Goal: Information Seeking & Learning: Check status

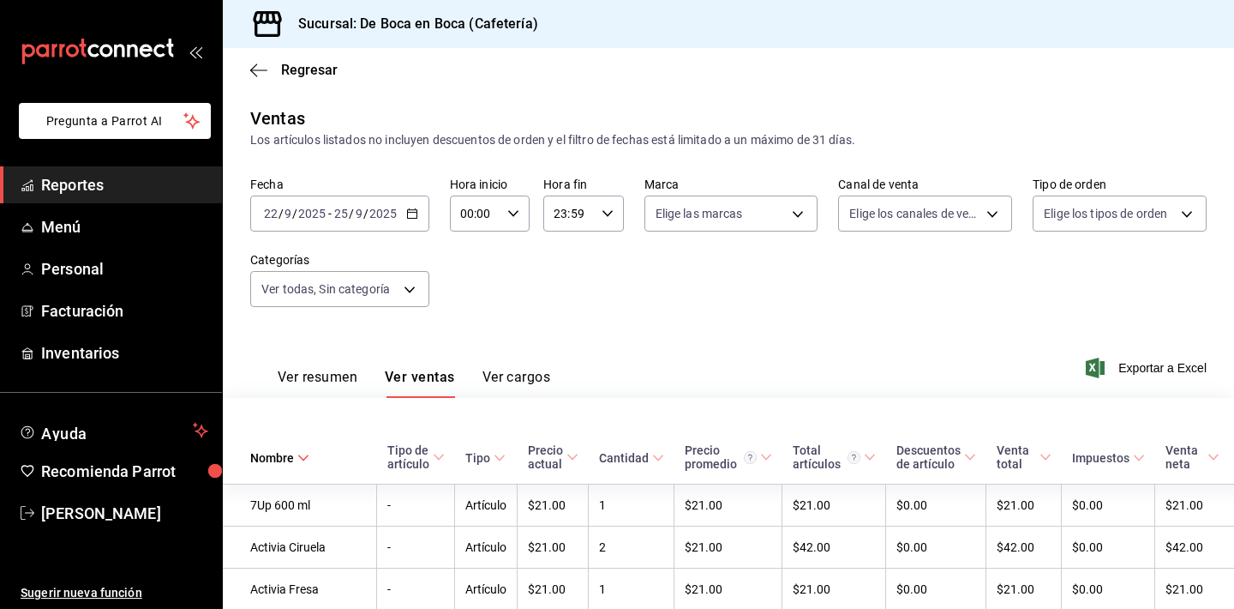
scroll to position [8470, 0]
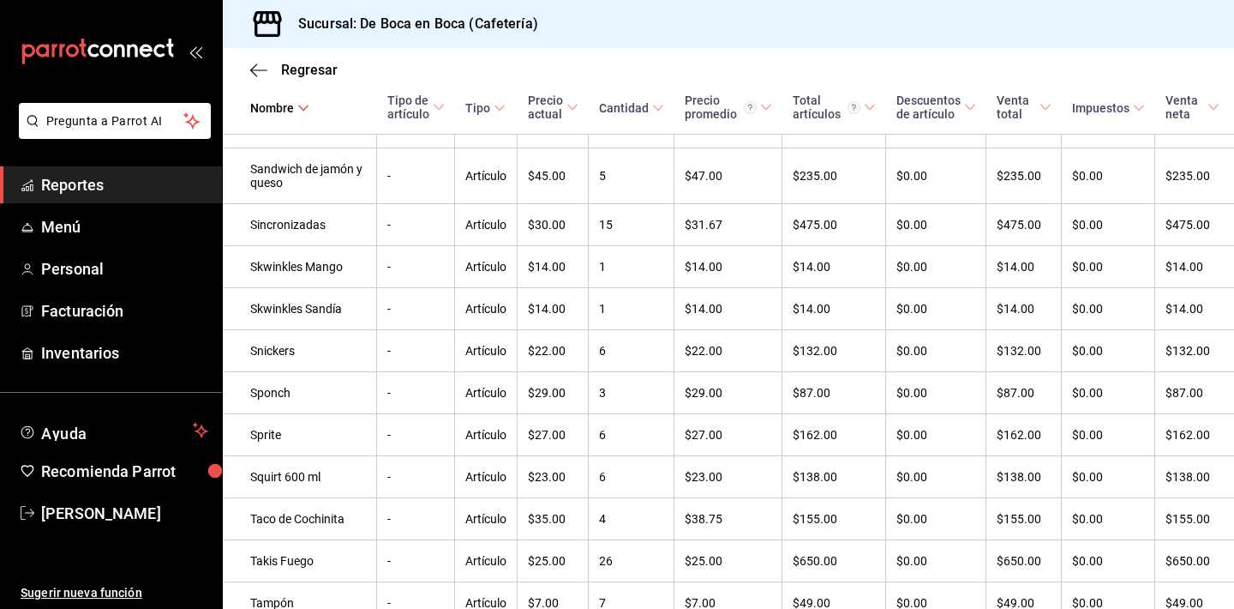
click at [136, 173] on span "Reportes" at bounding box center [124, 184] width 167 height 23
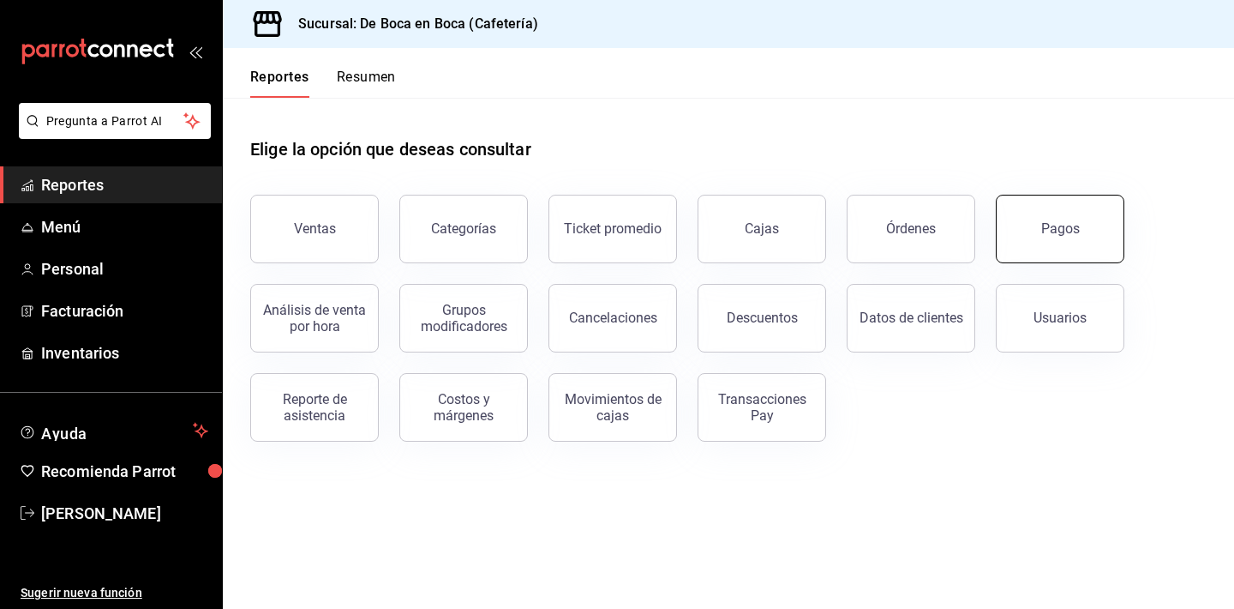
click at [1081, 224] on button "Pagos" at bounding box center [1060, 229] width 129 height 69
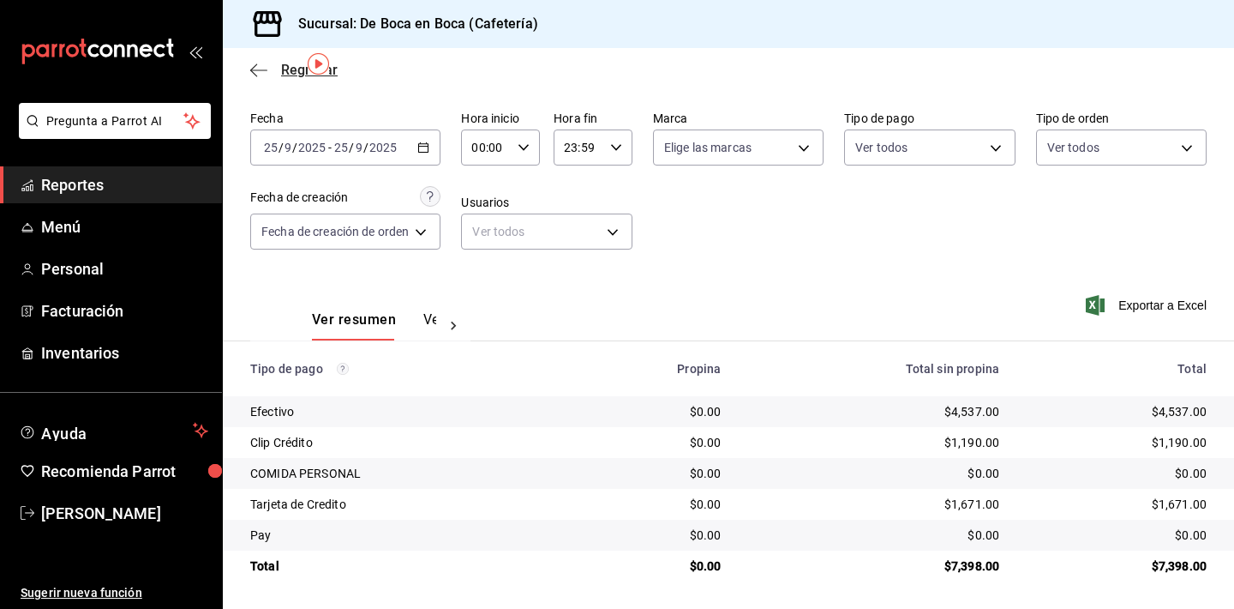
click at [297, 73] on span "Regresar" at bounding box center [309, 70] width 57 height 16
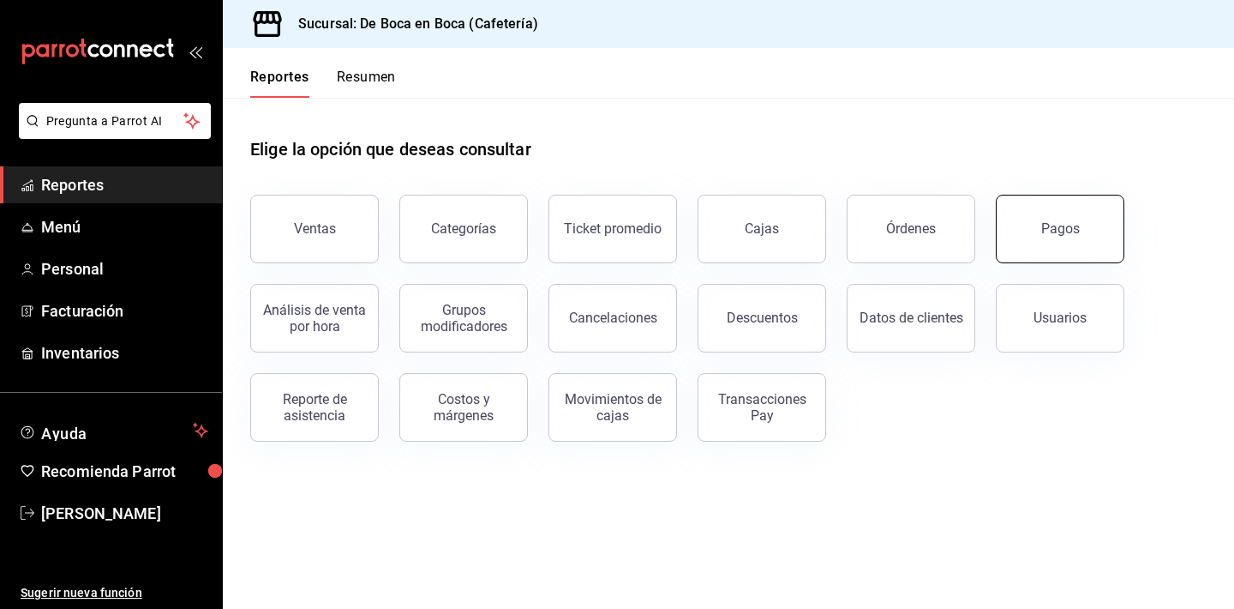
click at [1072, 239] on button "Pagos" at bounding box center [1060, 229] width 129 height 69
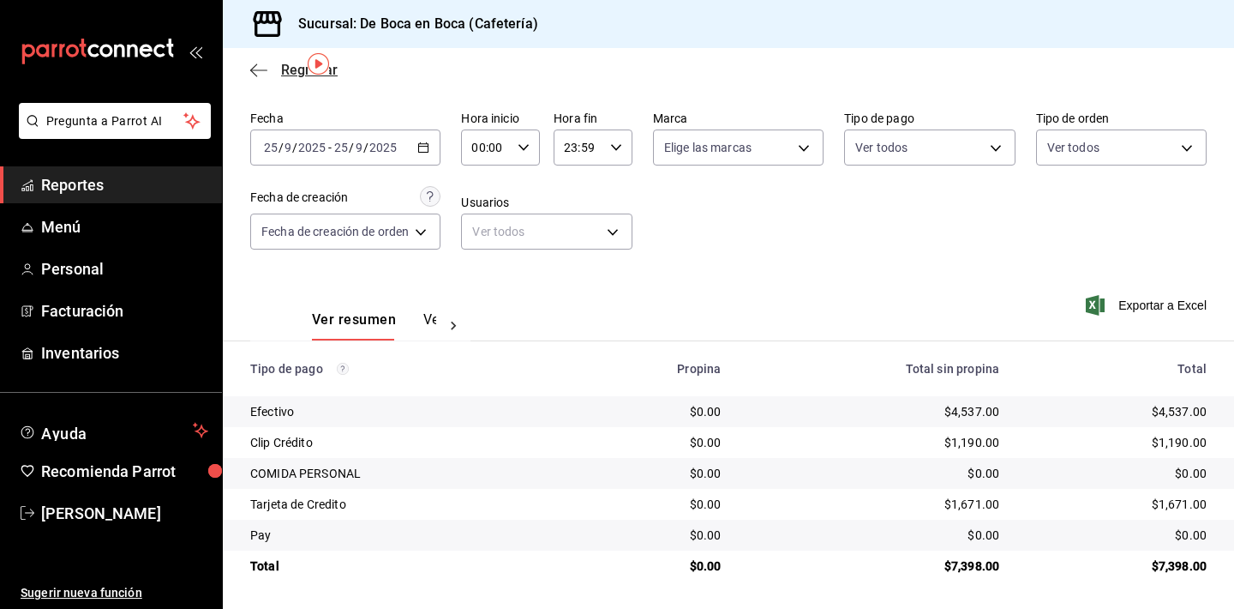
click at [297, 67] on span "Regresar" at bounding box center [309, 70] width 57 height 16
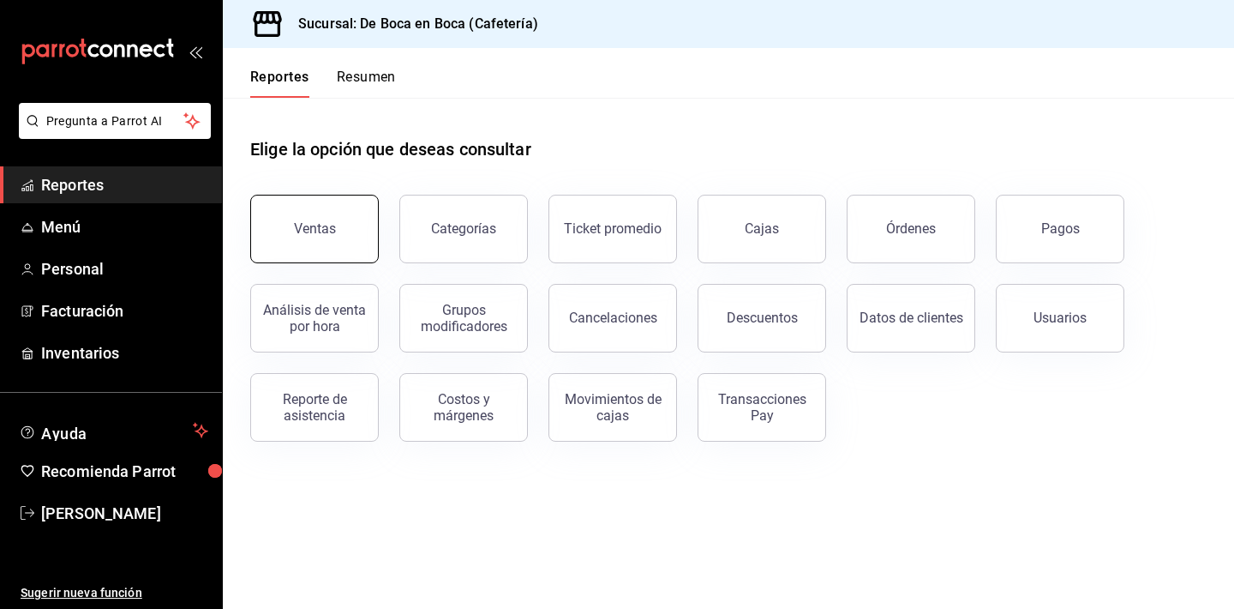
click at [334, 229] on button "Ventas" at bounding box center [314, 229] width 129 height 69
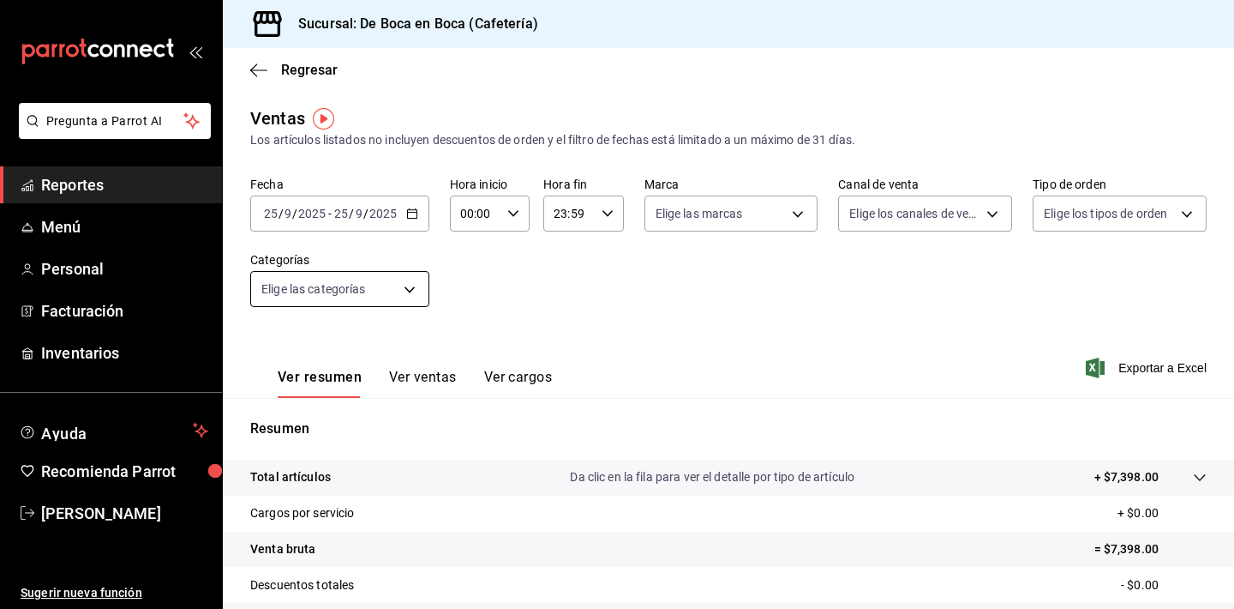
click at [390, 293] on body "Pregunta a Parrot AI Reportes Menú Personal Facturación Inventarios Ayuda Recom…" at bounding box center [617, 304] width 1234 height 609
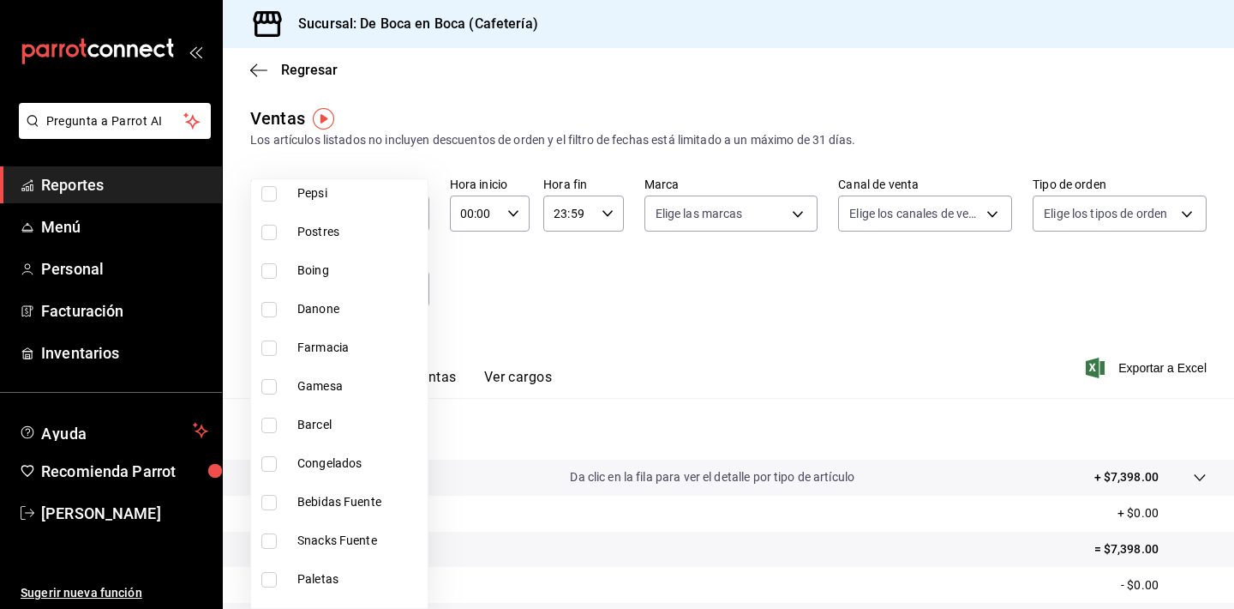
scroll to position [205, 0]
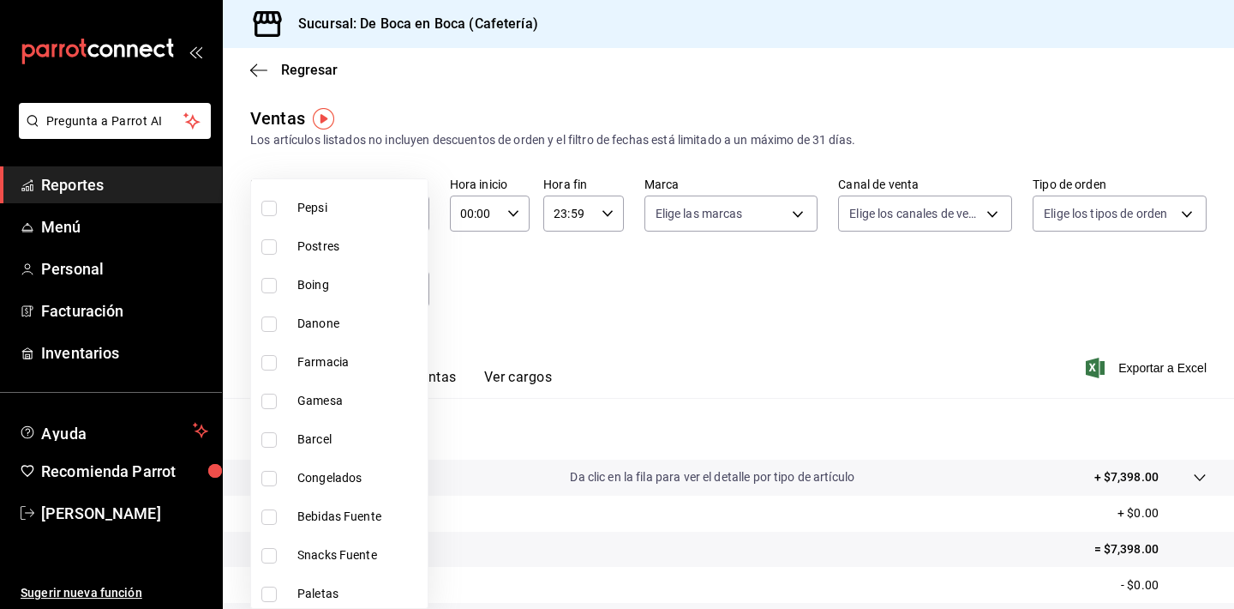
click at [359, 333] on li "Danone" at bounding box center [339, 323] width 177 height 39
type input "b2a94599-3cc2-4d52-a139-a59ac6d112a6"
checkbox input "true"
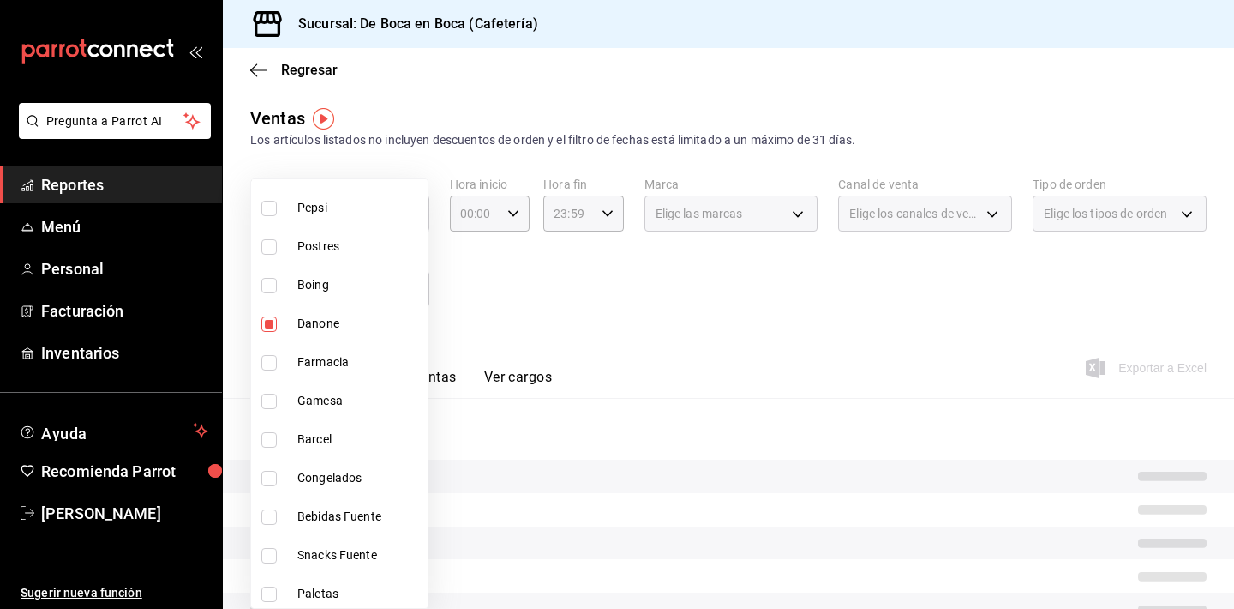
click at [544, 339] on div at bounding box center [617, 304] width 1234 height 609
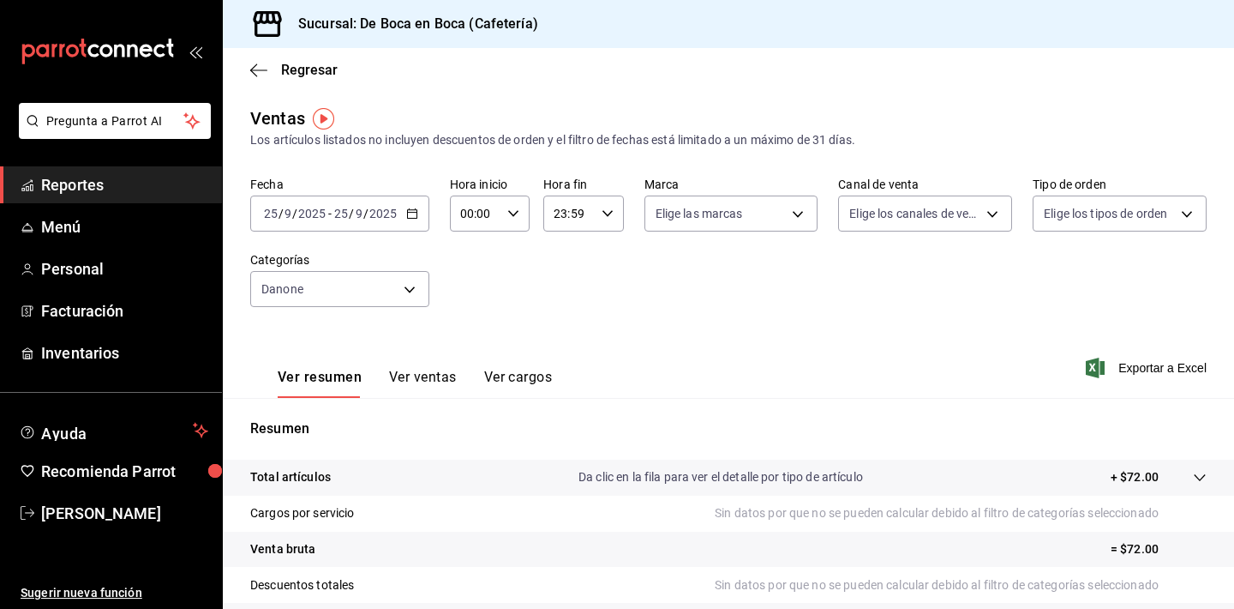
click at [433, 380] on button "Ver ventas" at bounding box center [423, 383] width 68 height 29
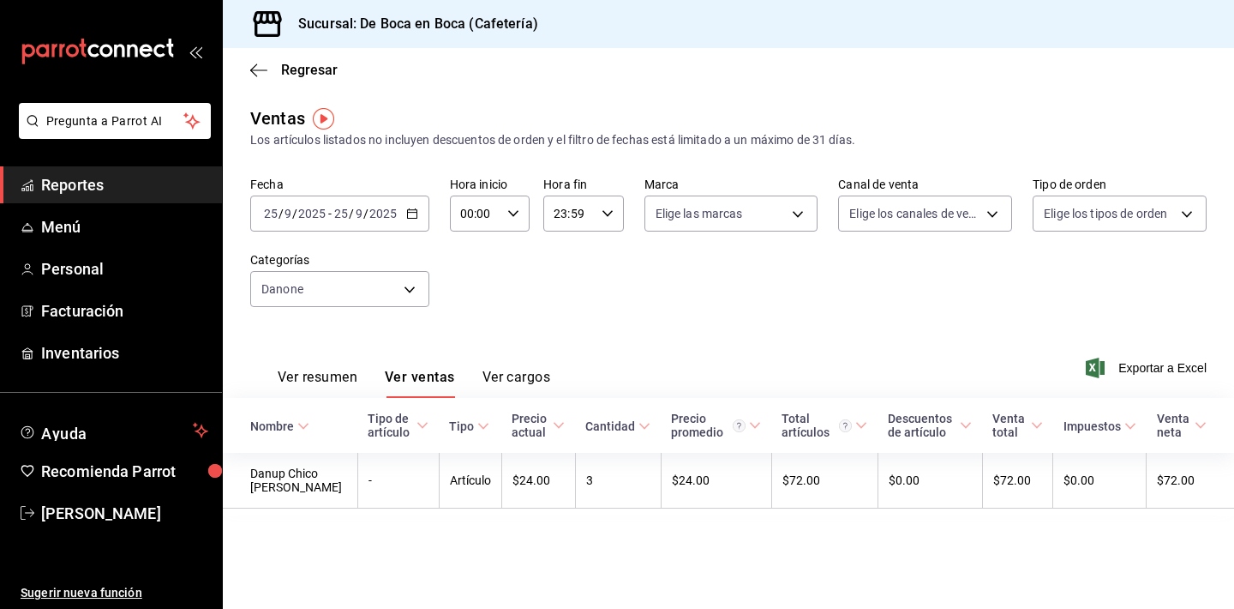
click at [410, 220] on div "[DATE] [DATE] - [DATE] [DATE]" at bounding box center [339, 213] width 179 height 36
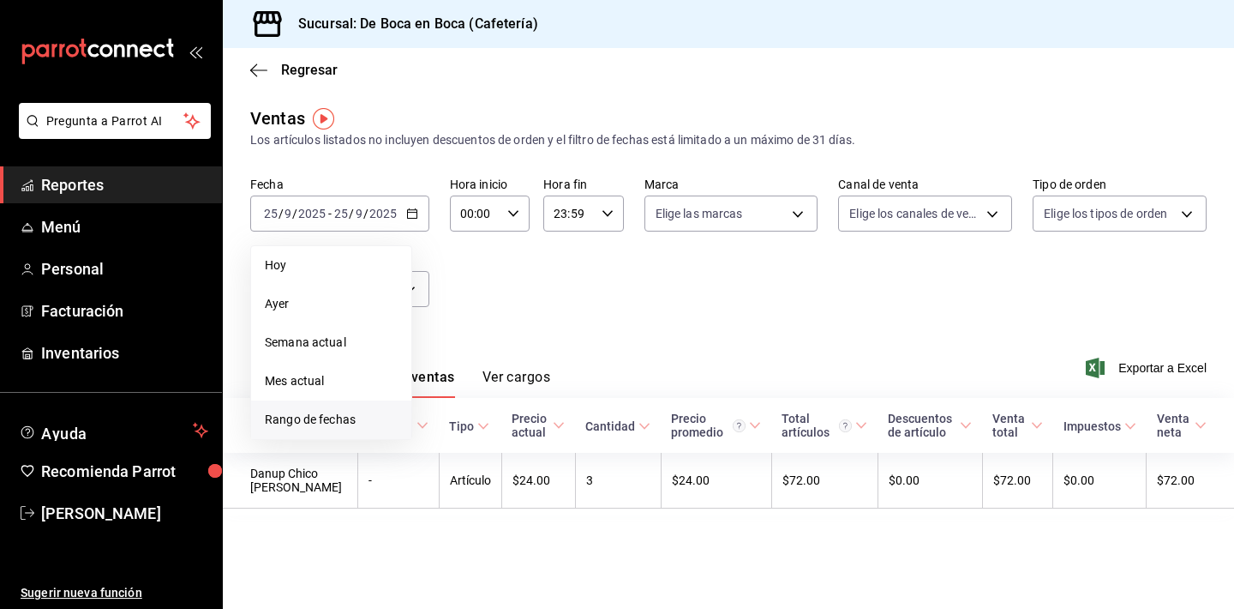
click at [322, 406] on li "Rango de fechas" at bounding box center [331, 419] width 160 height 39
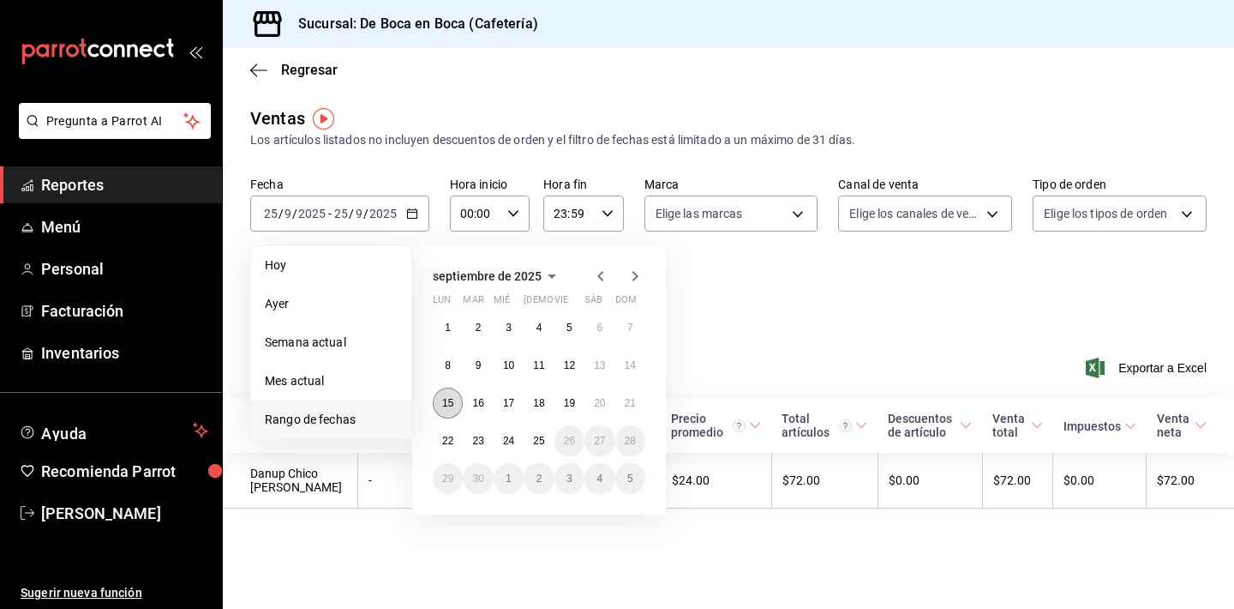
click at [450, 413] on button "15" at bounding box center [448, 402] width 30 height 31
click at [602, 412] on button "20" at bounding box center [600, 402] width 30 height 31
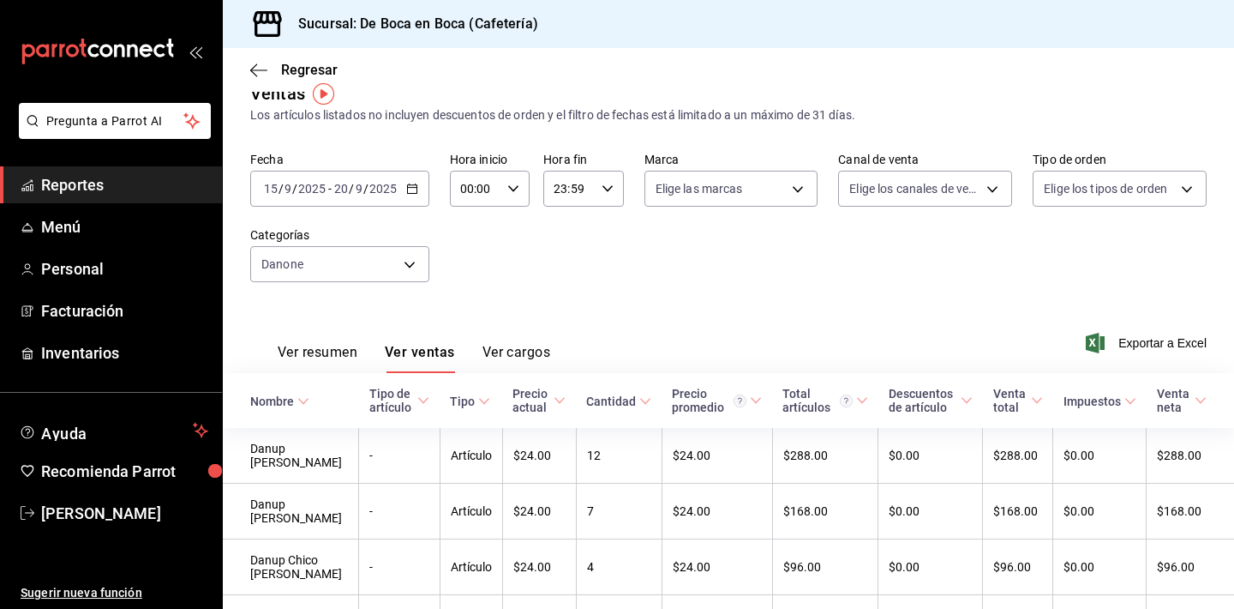
click at [613, 406] on div "Cantidad" at bounding box center [611, 401] width 50 height 14
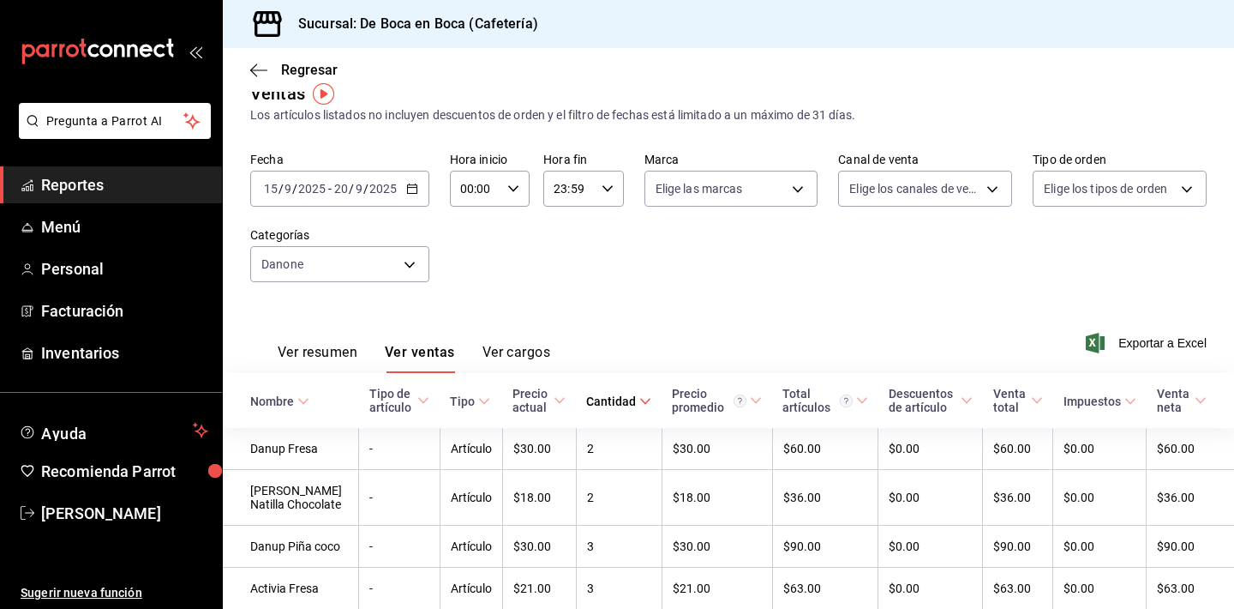
click at [613, 406] on div "Cantidad" at bounding box center [611, 401] width 50 height 14
